Goal: Complete application form: Complete application form

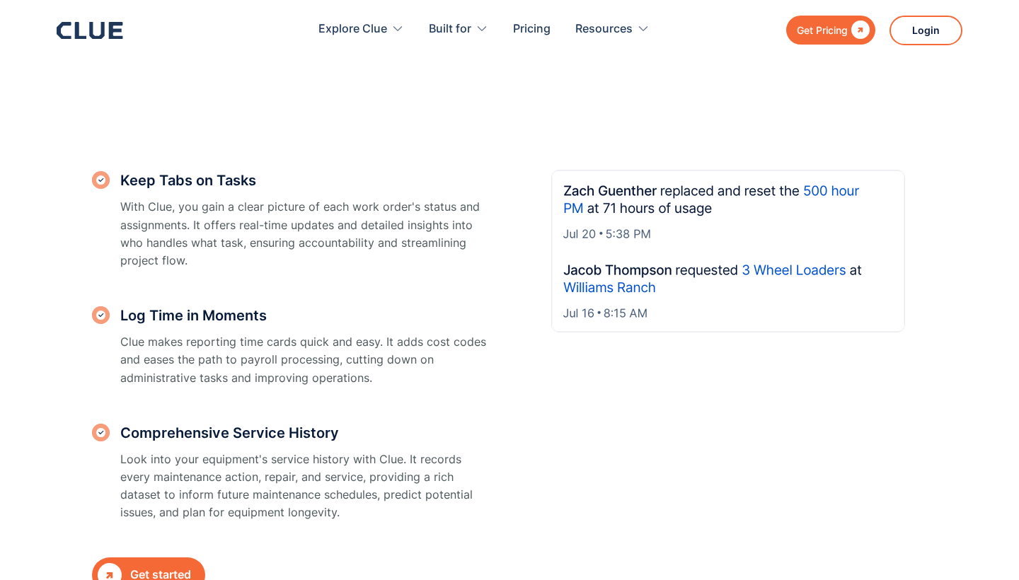
scroll to position [1312, 0]
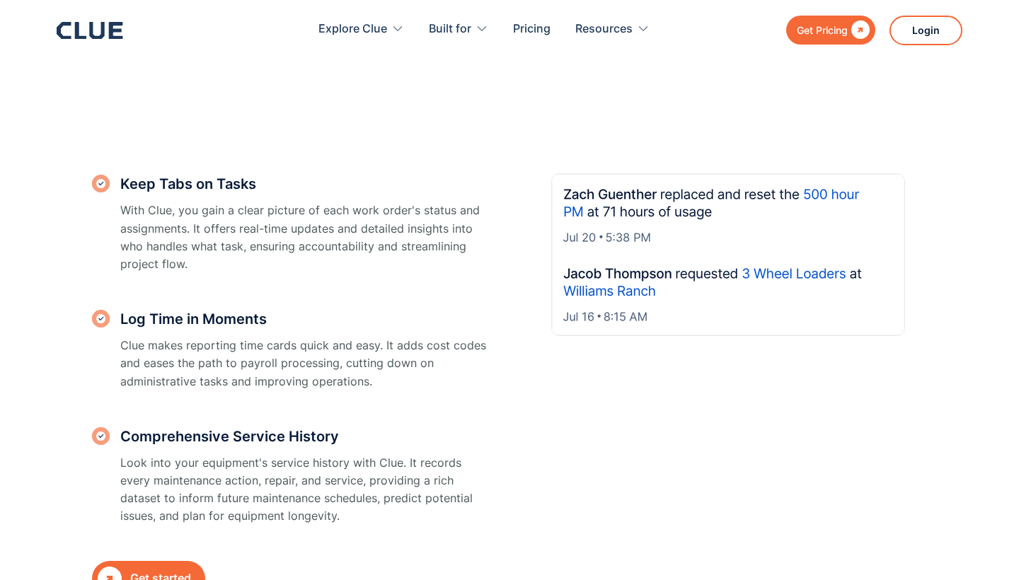
click at [839, 30] on div "Get Pricing" at bounding box center [822, 30] width 51 height 18
click at [531, 30] on link "Pricing" at bounding box center [532, 29] width 38 height 45
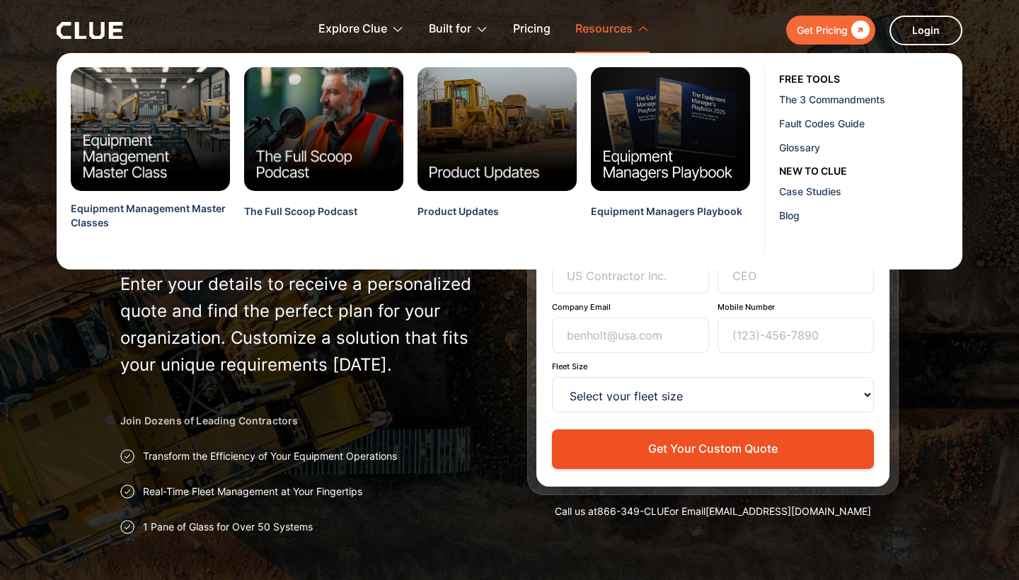
click at [621, 20] on div "Resources" at bounding box center [603, 29] width 57 height 45
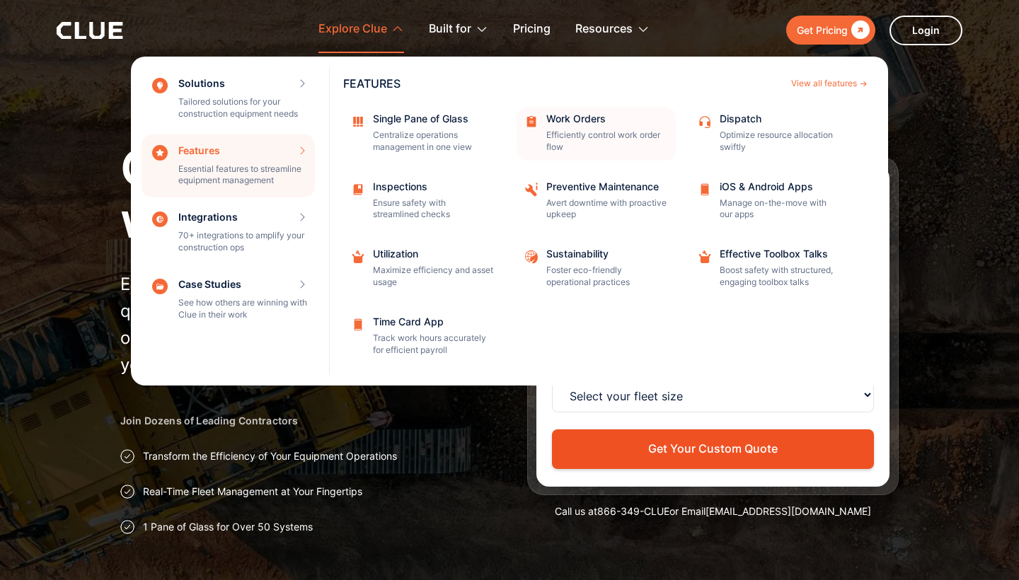
click at [567, 125] on div "Work Orders Efficiently control work order flow" at bounding box center [606, 134] width 120 height 40
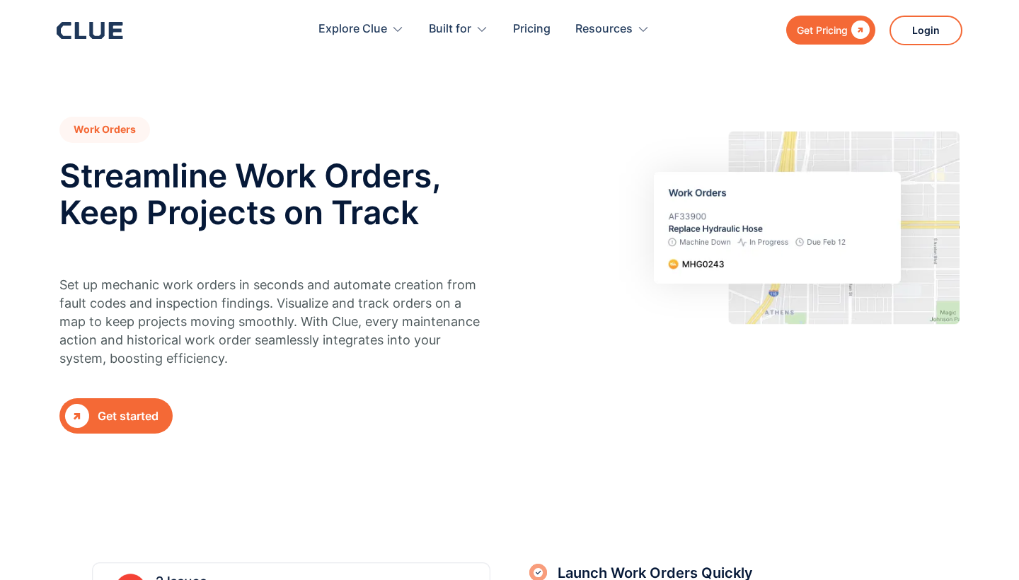
click at [133, 408] on div "Get started" at bounding box center [128, 417] width 61 height 18
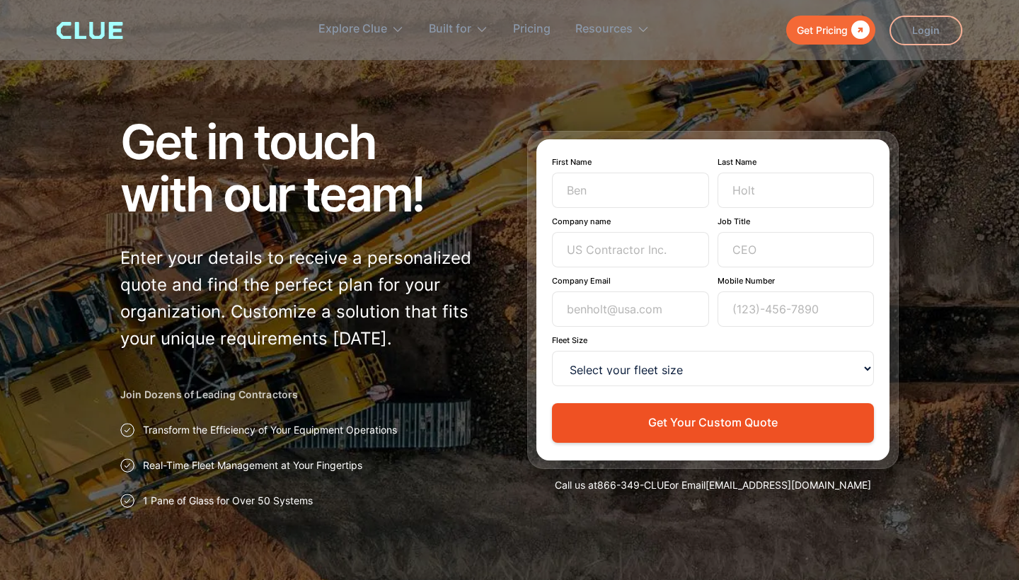
scroll to position [28, 0]
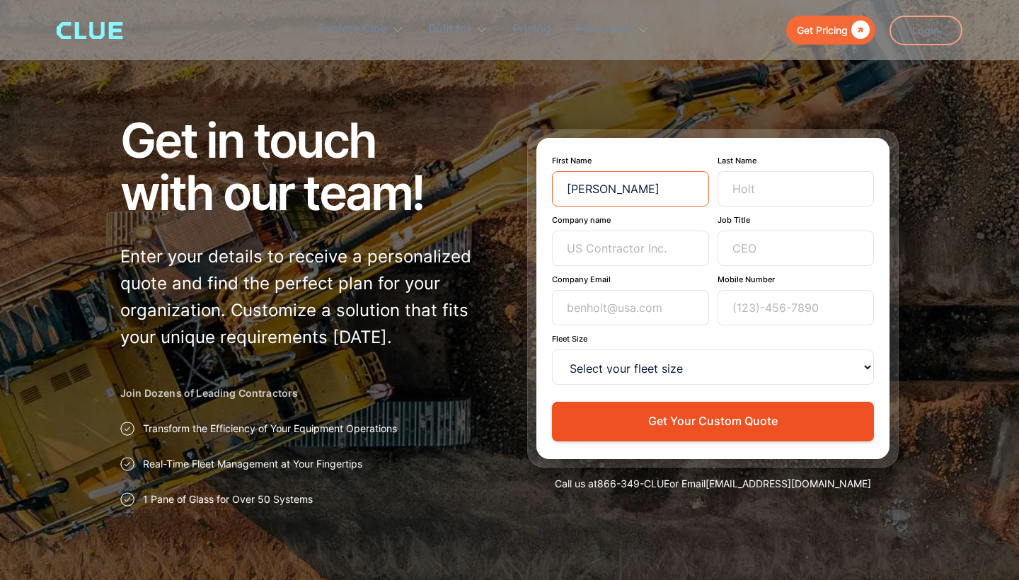
type input "[PERSON_NAME]"
type input "VICTORIA'S CONSTRUCTION"
type input "F"
type input "GM"
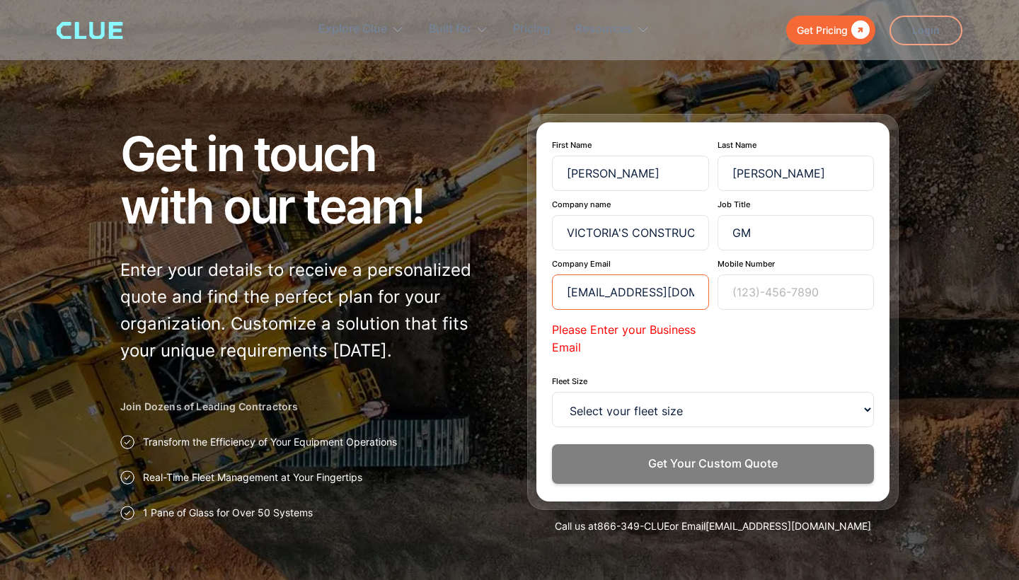
type input "[EMAIL_ADDRESS][DOMAIN_NAME]"
type input "7043189484"
click at [660, 386] on form "First Name [PERSON_NAME] Last Name [PERSON_NAME] Company name [PERSON_NAME]'S C…" at bounding box center [713, 312] width 322 height 344
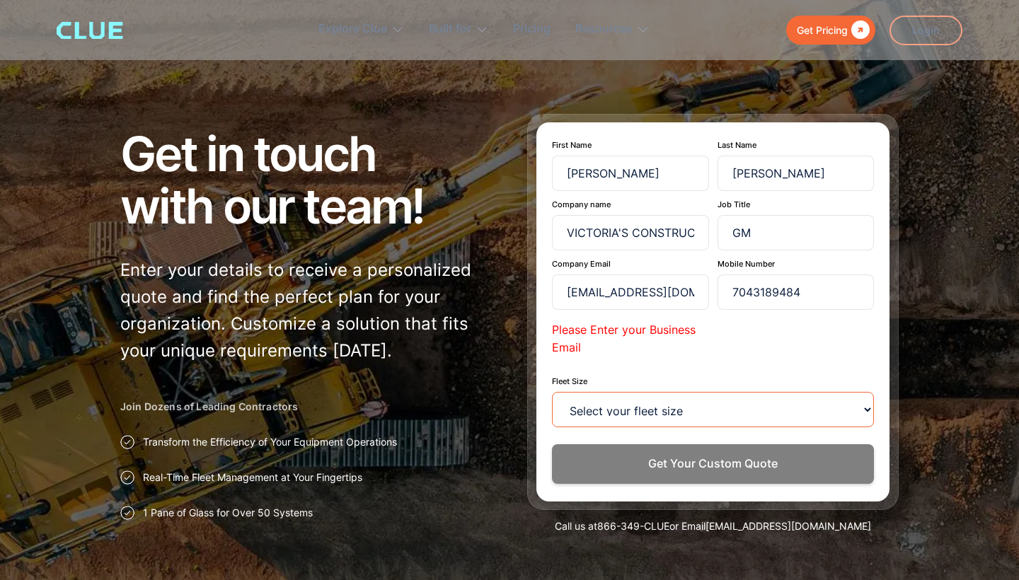
select select "<15"
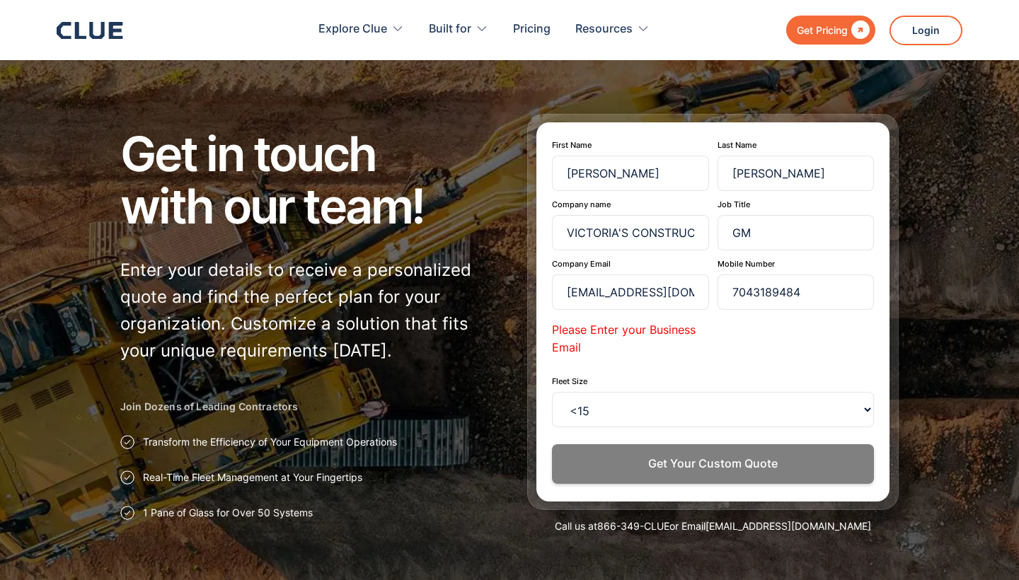
scroll to position [86, 0]
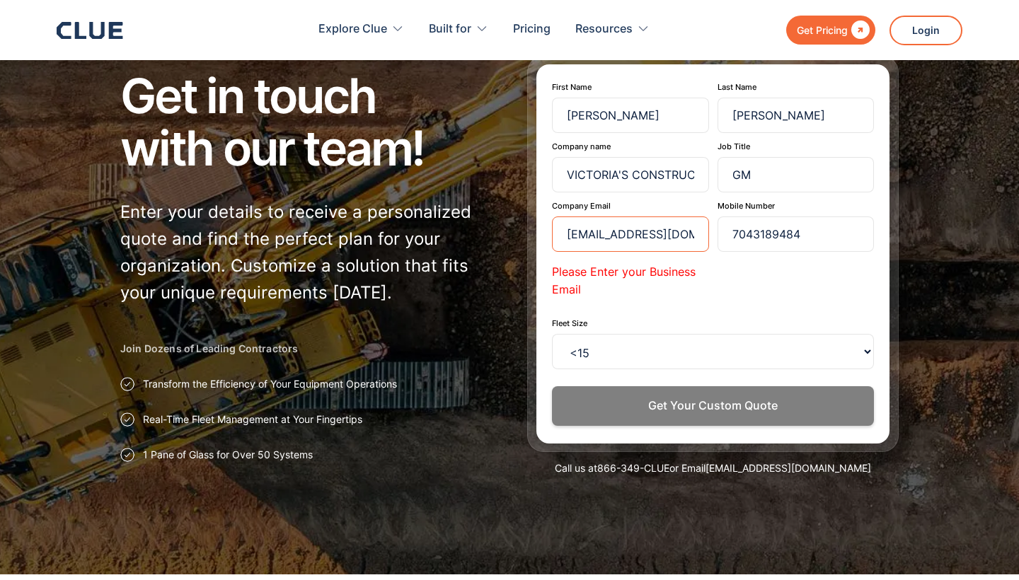
click at [655, 236] on input "[EMAIL_ADDRESS][DOMAIN_NAME]" at bounding box center [630, 234] width 157 height 35
click at [689, 276] on p "Please Enter your Business Email" at bounding box center [630, 280] width 157 height 35
click at [600, 237] on input "[EMAIL_ADDRESS][DOMAIN_NAME]" at bounding box center [630, 234] width 157 height 35
click at [663, 232] on input "[EMAIL_ADDRESS][DOMAIN_NAME]" at bounding box center [630, 234] width 157 height 35
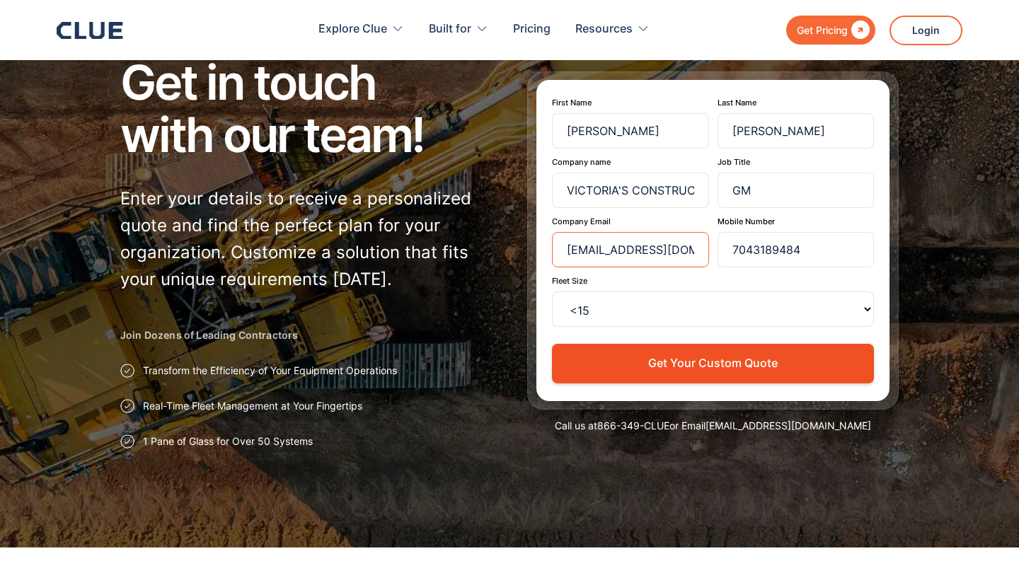
type input "[EMAIL_ADDRESS][DOMAIN_NAME]"
